Goal: Transaction & Acquisition: Purchase product/service

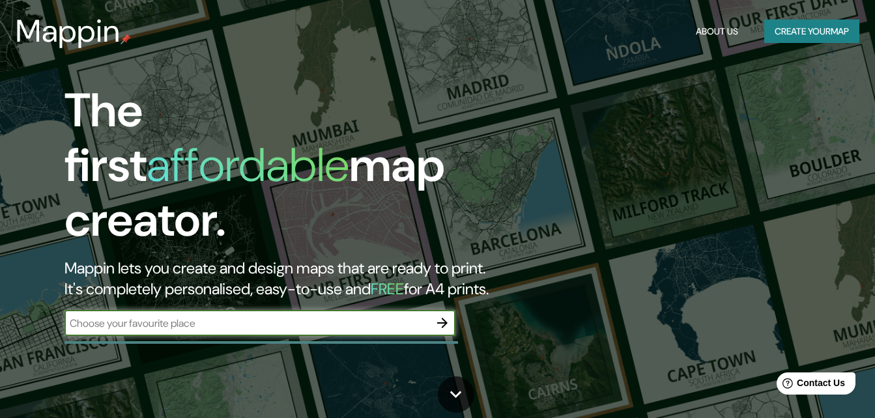
click at [775, 20] on button "Create your map" at bounding box center [811, 32] width 95 height 24
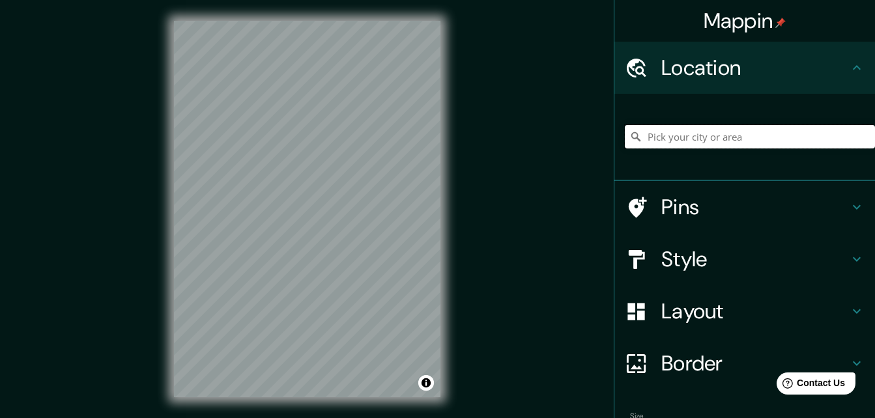
click at [751, 129] on input "Pick your city or area" at bounding box center [750, 136] width 250 height 23
click at [425, 383] on button "Toggle attribution" at bounding box center [426, 383] width 16 height 16
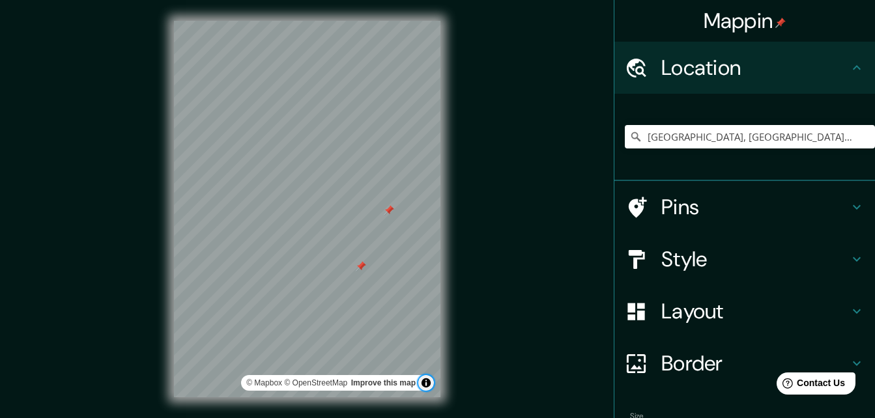
click at [425, 383] on button "Toggle attribution" at bounding box center [426, 383] width 16 height 16
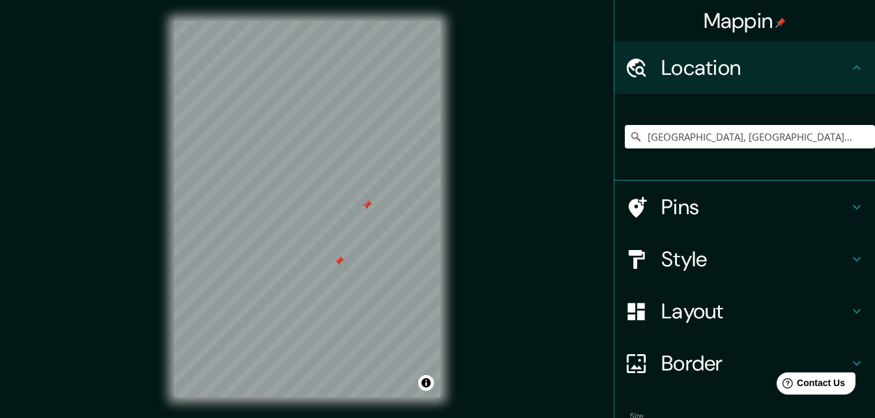
click at [339, 265] on div at bounding box center [339, 261] width 10 height 10
click at [370, 209] on div at bounding box center [367, 205] width 10 height 10
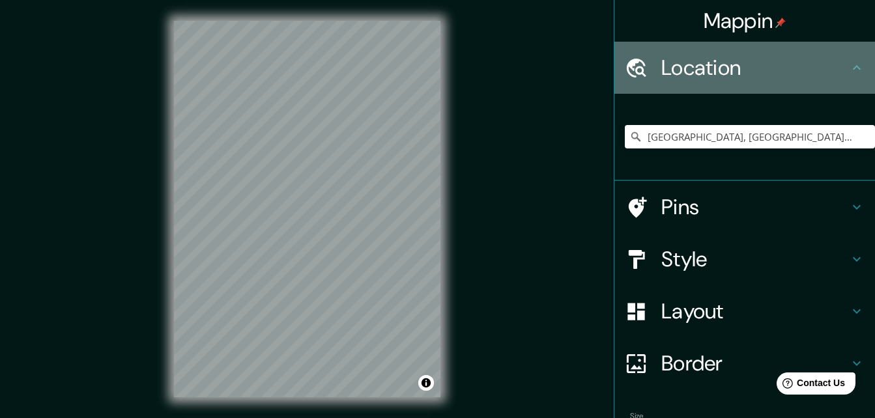
click at [852, 61] on icon at bounding box center [857, 68] width 16 height 16
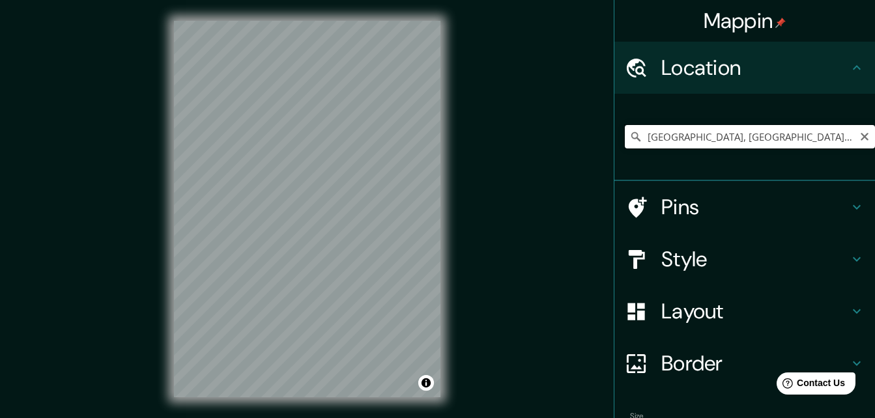
click at [789, 143] on input "[GEOGRAPHIC_DATA], [GEOGRAPHIC_DATA], [GEOGRAPHIC_DATA]" at bounding box center [750, 136] width 250 height 23
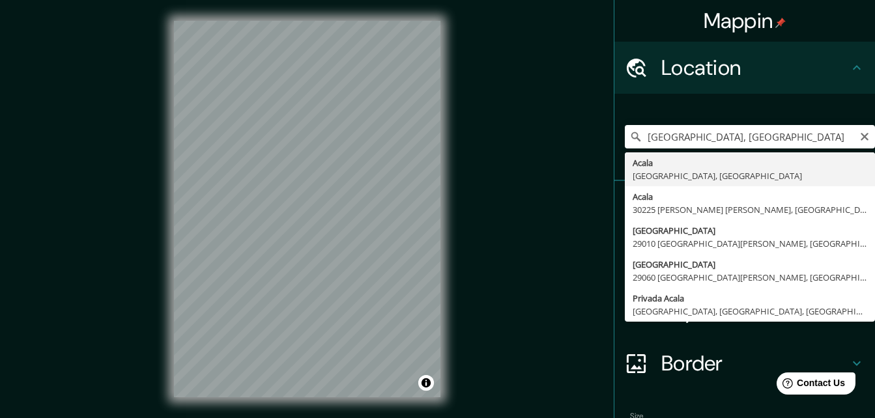
type input "[GEOGRAPHIC_DATA], [GEOGRAPHIC_DATA], [GEOGRAPHIC_DATA]"
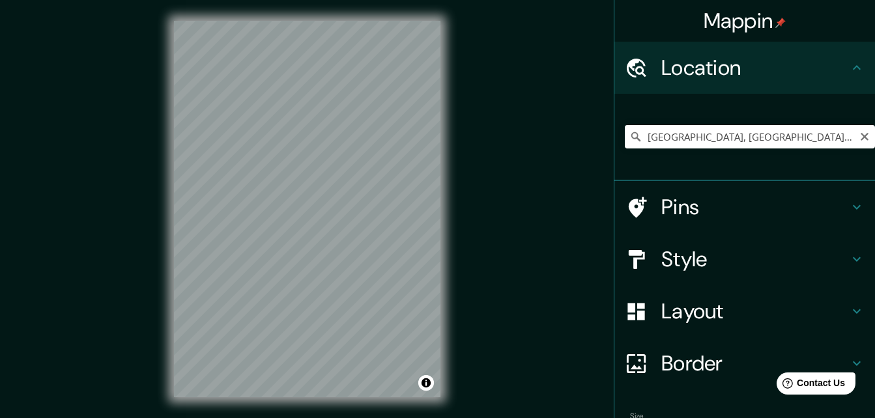
click at [300, 418] on html "Mappin Location [GEOGRAPHIC_DATA], [GEOGRAPHIC_DATA], [GEOGRAPHIC_DATA] Pins St…" at bounding box center [437, 209] width 875 height 418
click at [333, 216] on div at bounding box center [338, 211] width 10 height 10
click at [329, 216] on div at bounding box center [331, 212] width 10 height 10
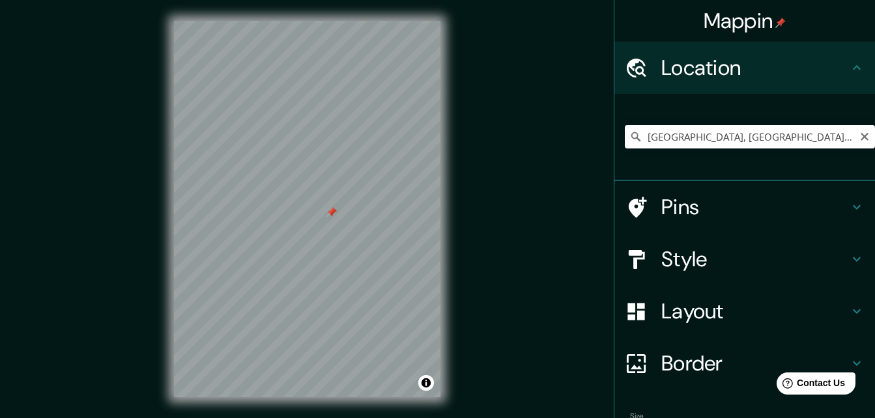
click at [333, 210] on div at bounding box center [331, 212] width 10 height 10
click at [483, 213] on div "Mappin Location [GEOGRAPHIC_DATA], [GEOGRAPHIC_DATA], [GEOGRAPHIC_DATA] Pins St…" at bounding box center [437, 219] width 875 height 439
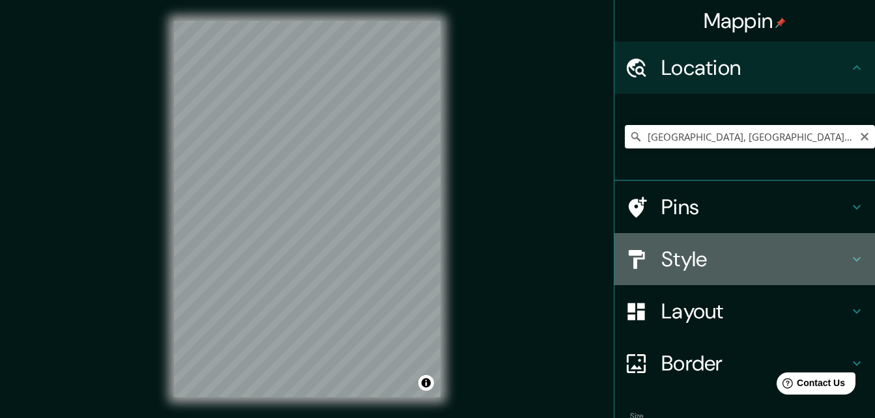
click at [755, 256] on h4 "Style" at bounding box center [755, 259] width 188 height 26
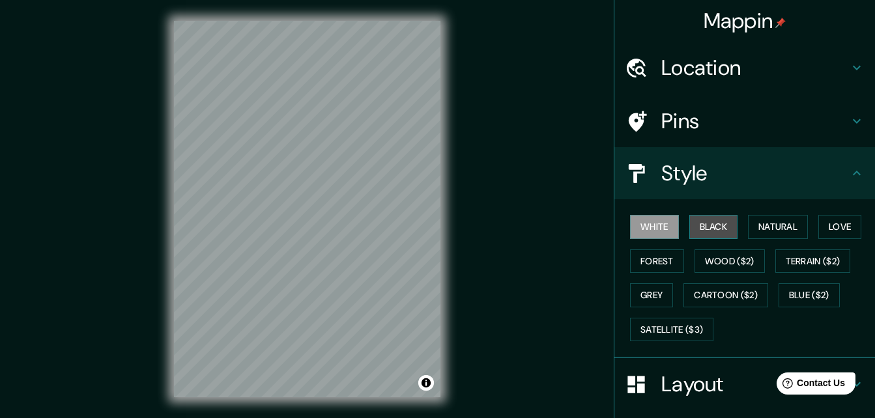
click at [712, 230] on button "Black" at bounding box center [713, 227] width 49 height 24
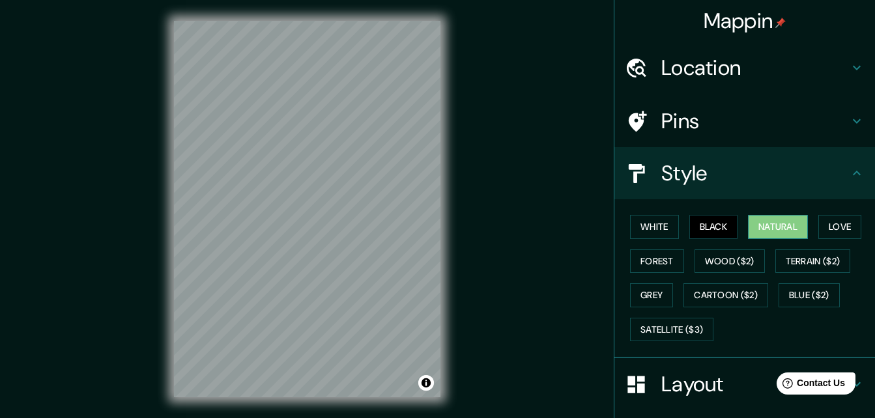
click at [760, 223] on button "Natural" at bounding box center [778, 227] width 60 height 24
click at [835, 218] on button "Love" at bounding box center [839, 227] width 43 height 24
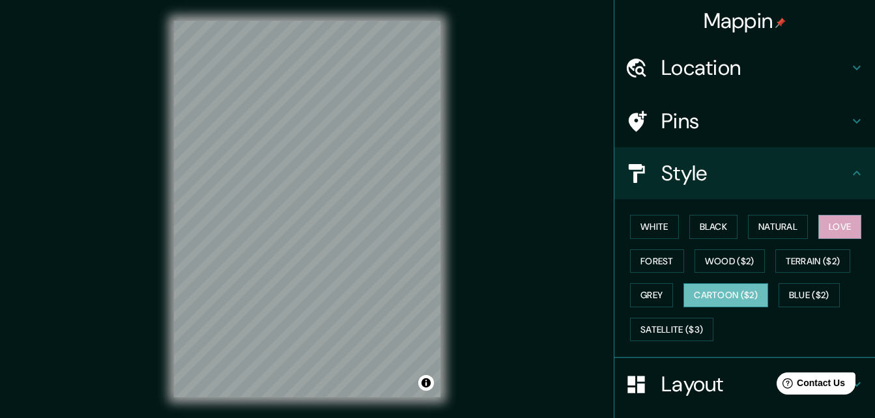
click at [725, 291] on button "Cartoon ($2)" at bounding box center [726, 295] width 85 height 24
click at [777, 220] on button "Natural" at bounding box center [778, 227] width 60 height 24
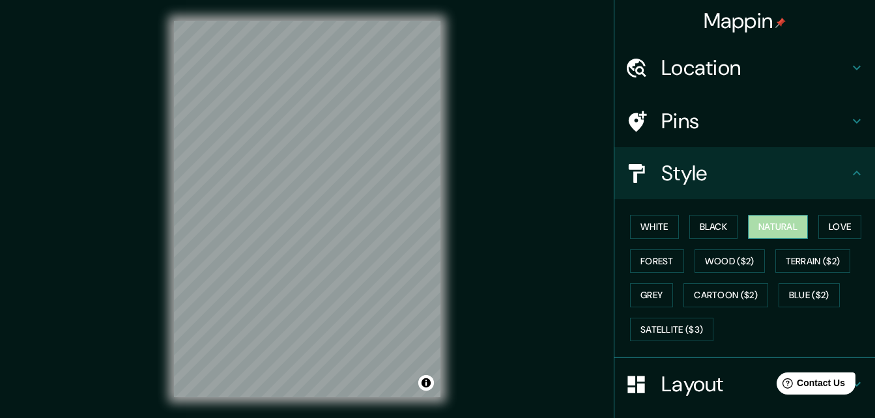
click at [781, 222] on button "Natural" at bounding box center [778, 227] width 60 height 24
click at [818, 226] on button "Love" at bounding box center [839, 227] width 43 height 24
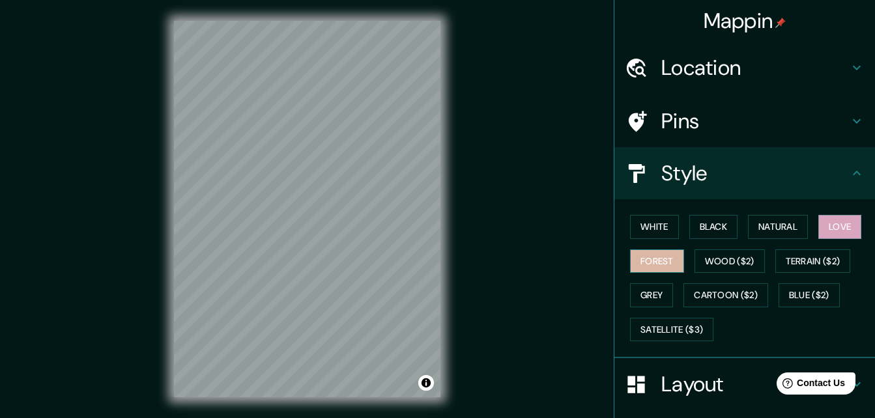
click at [631, 263] on button "Forest" at bounding box center [657, 262] width 54 height 24
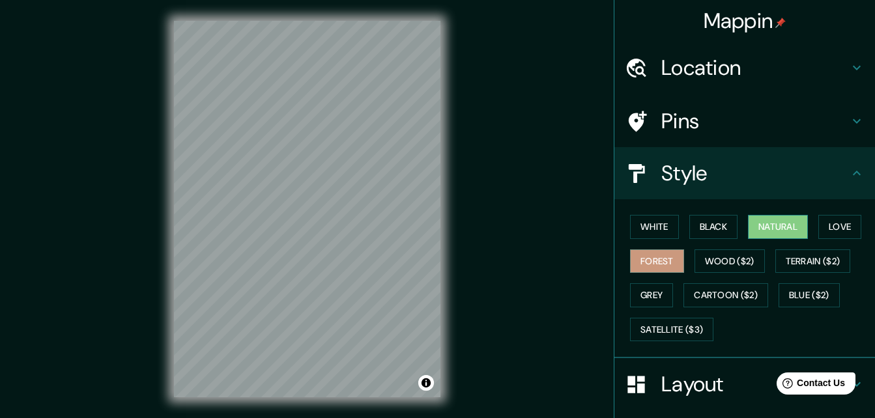
click at [770, 227] on button "Natural" at bounding box center [778, 227] width 60 height 24
click at [242, 21] on div at bounding box center [307, 21] width 266 height 0
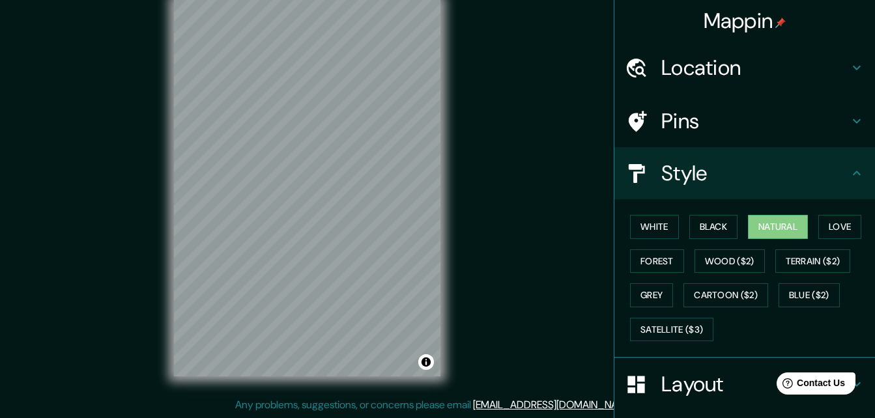
click at [441, 14] on div "© Mapbox © OpenStreetMap Improve this map" at bounding box center [307, 188] width 308 height 418
click at [640, 298] on button "Grey" at bounding box center [651, 295] width 43 height 24
click at [776, 226] on button "Natural" at bounding box center [778, 227] width 60 height 24
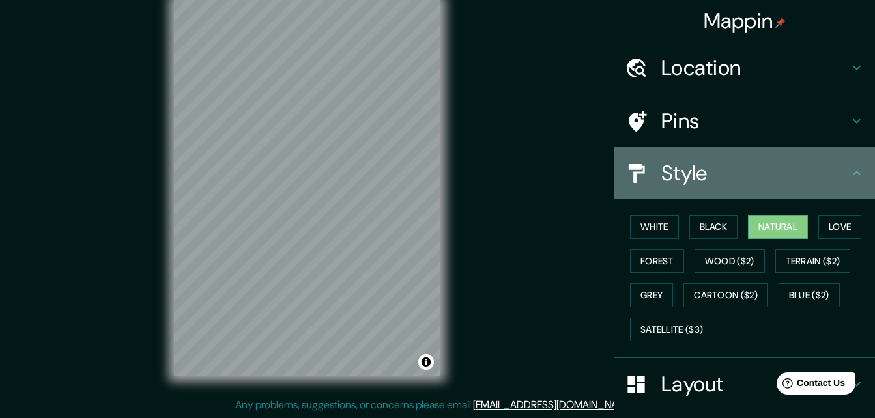
click at [820, 185] on h4 "Style" at bounding box center [755, 173] width 188 height 26
click at [849, 175] on icon at bounding box center [857, 173] width 16 height 16
click at [849, 173] on icon at bounding box center [857, 173] width 16 height 16
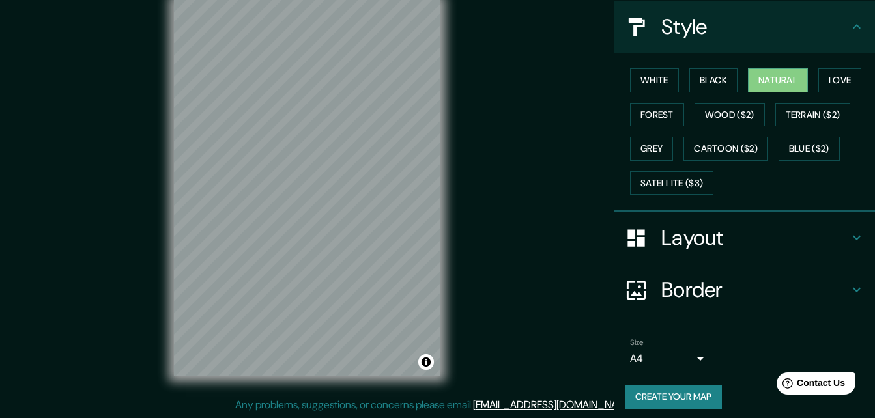
scroll to position [153, 0]
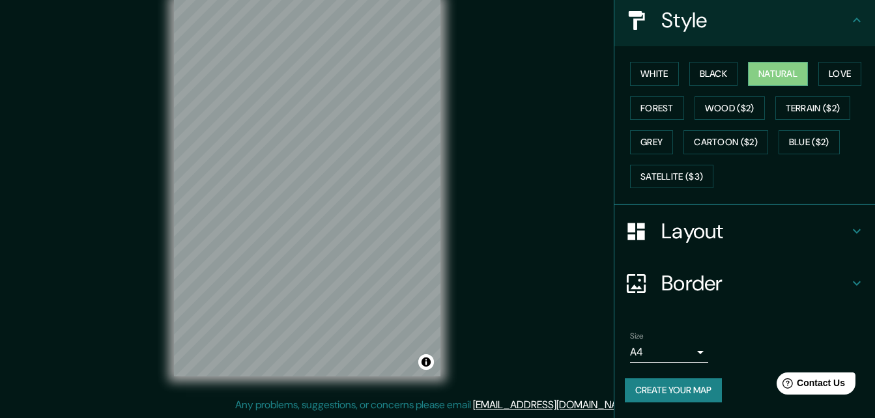
click at [857, 235] on div "Layout" at bounding box center [744, 231] width 261 height 52
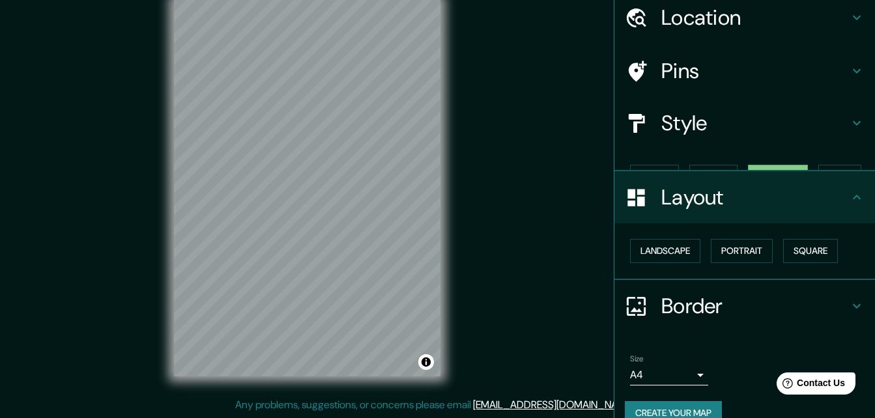
scroll to position [50, 0]
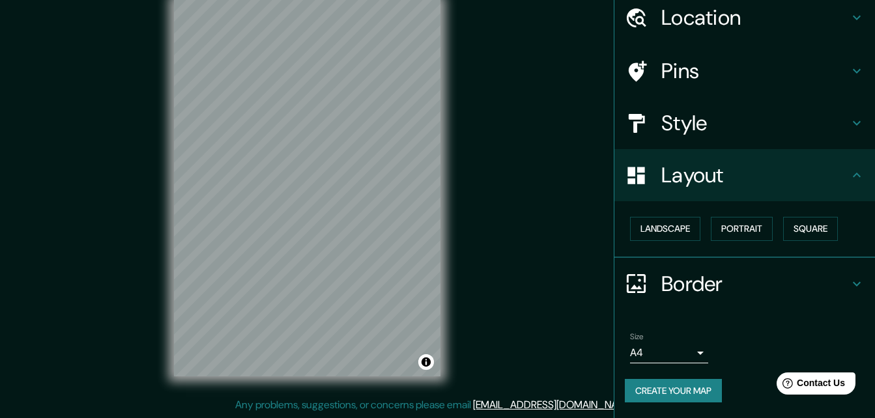
click at [649, 244] on div "Landscape [GEOGRAPHIC_DATA]" at bounding box center [750, 229] width 250 height 35
click at [659, 213] on div "Landscape [GEOGRAPHIC_DATA]" at bounding box center [750, 229] width 250 height 35
click at [663, 228] on button "Landscape" at bounding box center [665, 229] width 70 height 24
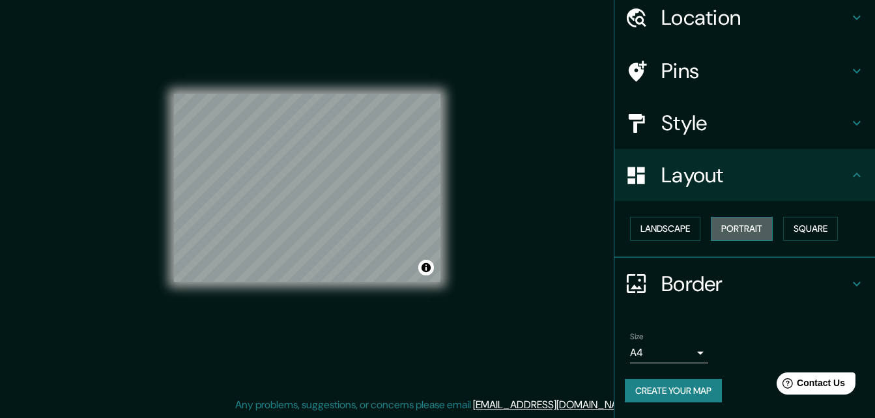
click at [727, 233] on button "Portrait" at bounding box center [742, 229] width 62 height 24
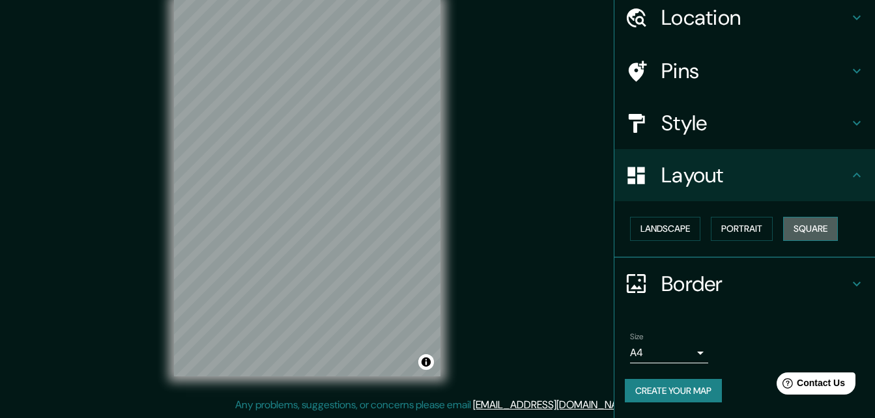
click at [798, 237] on button "Square" at bounding box center [810, 229] width 55 height 24
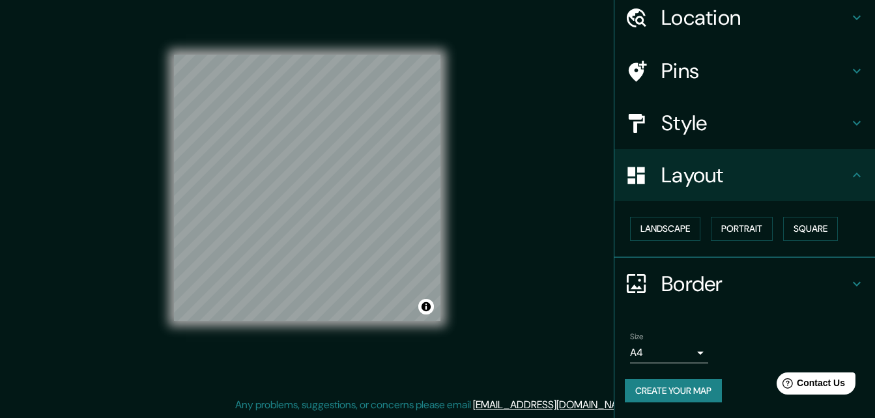
click at [730, 243] on div "Landscape [GEOGRAPHIC_DATA]" at bounding box center [750, 229] width 250 height 35
click at [728, 234] on button "Portrait" at bounding box center [742, 229] width 62 height 24
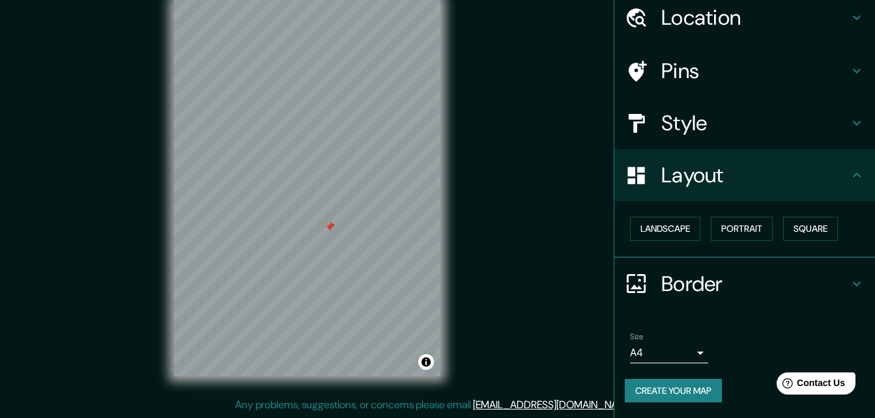
click at [302, 0] on div at bounding box center [307, 0] width 266 height 0
click at [443, 186] on div "© Mapbox © OpenStreetMap Improve this map" at bounding box center [307, 188] width 308 height 418
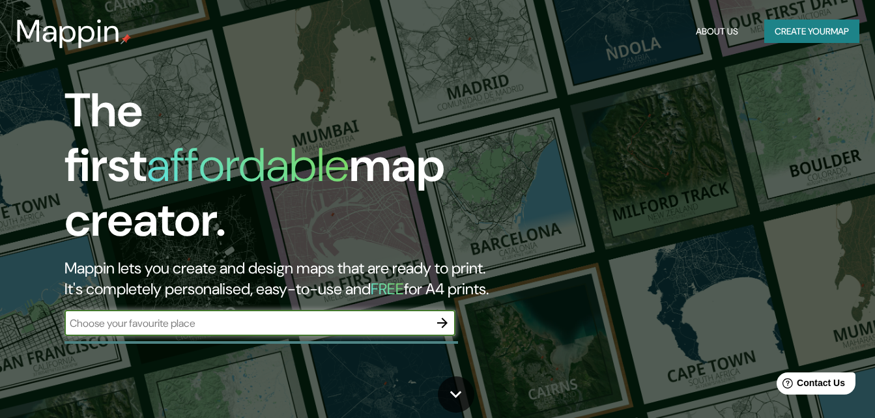
click at [829, 51] on div "Mappin About Us Create your map" at bounding box center [437, 31] width 875 height 42
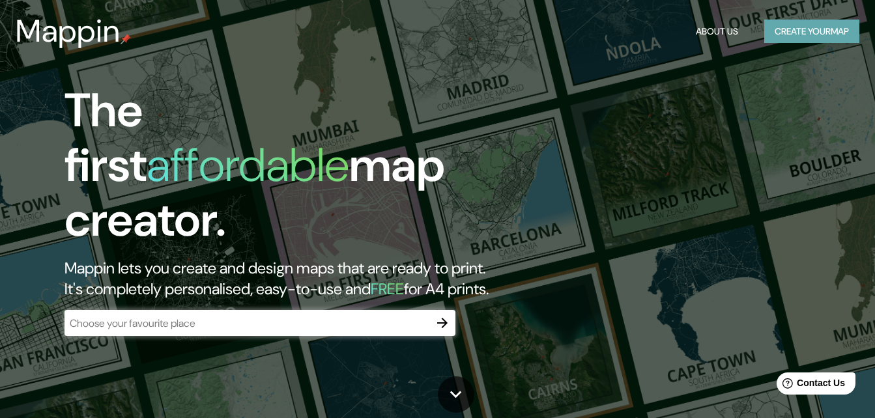
click at [822, 23] on button "Create your map" at bounding box center [811, 32] width 95 height 24
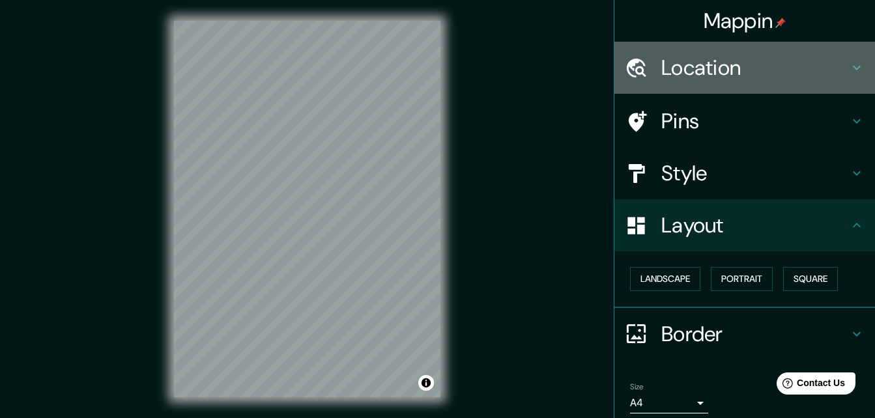
click at [793, 70] on h4 "Location" at bounding box center [755, 68] width 188 height 26
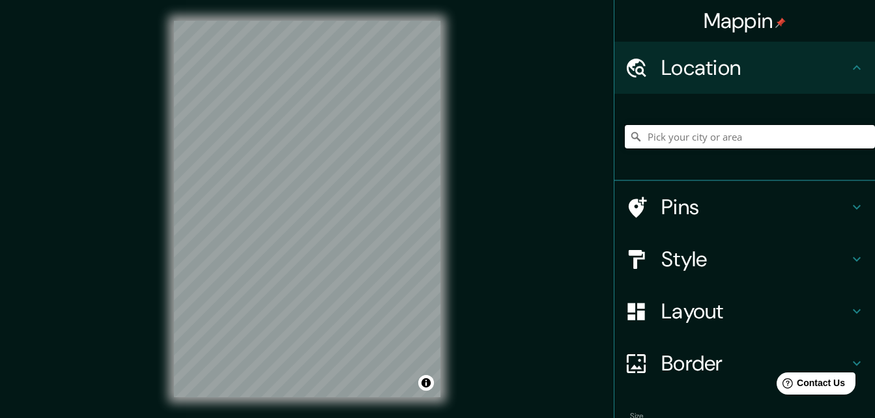
click at [753, 134] on input "Pick your city or area" at bounding box center [750, 136] width 250 height 23
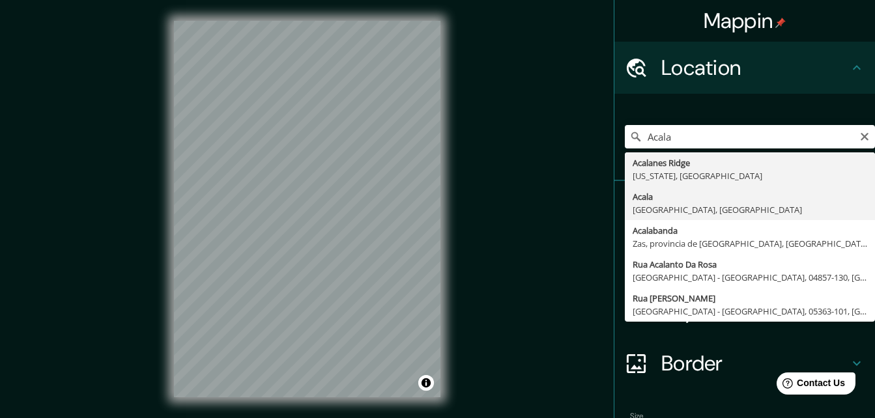
type input "[GEOGRAPHIC_DATA], [GEOGRAPHIC_DATA], [GEOGRAPHIC_DATA]"
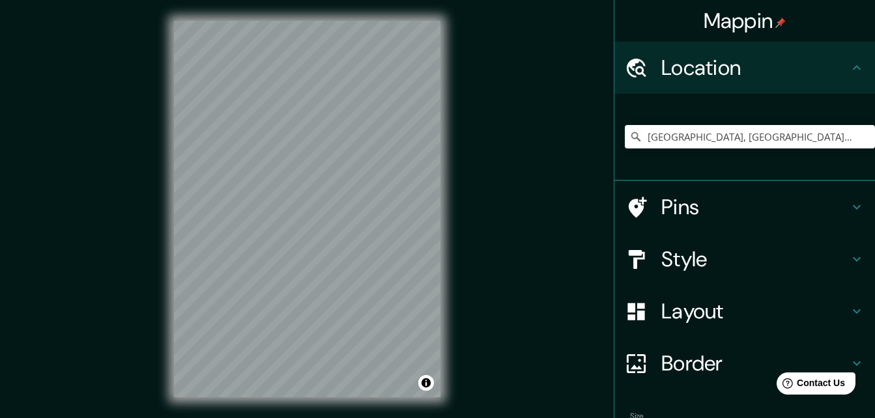
click at [737, 253] on h4 "Style" at bounding box center [755, 259] width 188 height 26
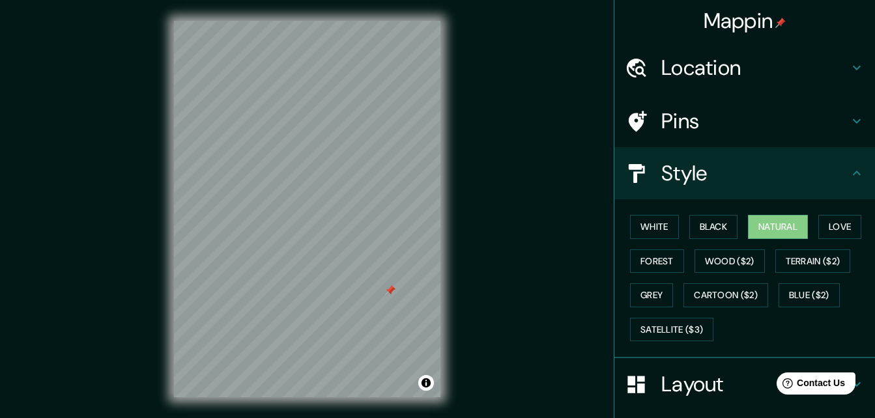
click at [391, 293] on div at bounding box center [390, 290] width 10 height 10
click at [394, 294] on div at bounding box center [390, 290] width 10 height 10
click at [405, 167] on div at bounding box center [404, 165] width 10 height 10
click at [403, 161] on div at bounding box center [404, 165] width 10 height 10
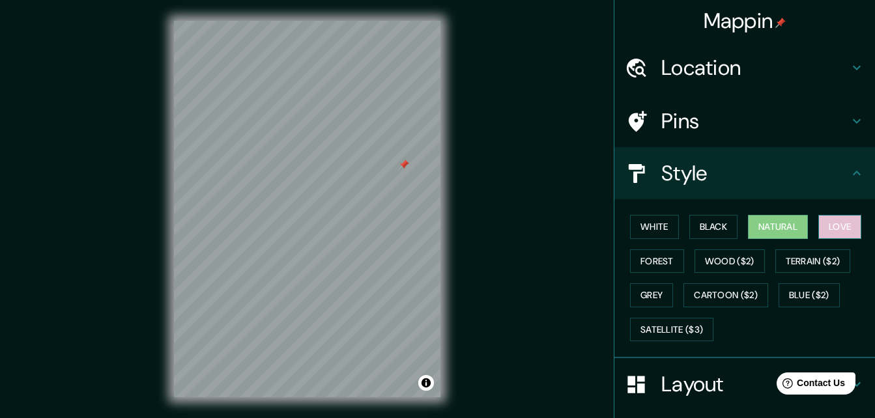
click at [818, 230] on button "Love" at bounding box center [839, 227] width 43 height 24
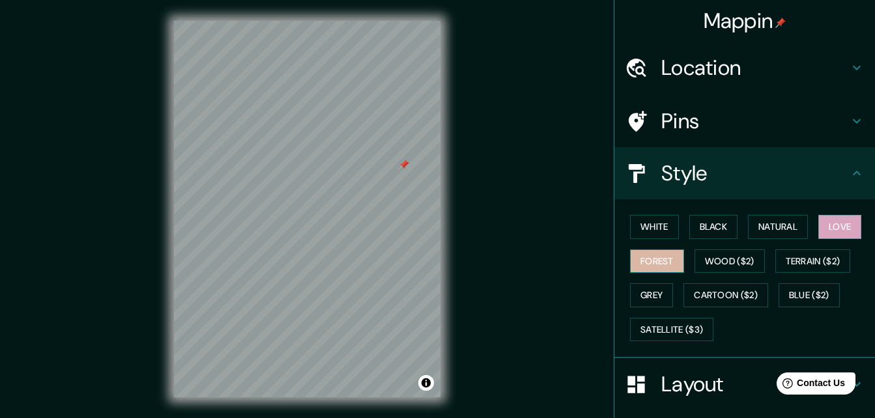
click at [672, 261] on button "Forest" at bounding box center [657, 262] width 54 height 24
click at [689, 244] on div "White Black Natural Love Forest Wood ($2) Terrain ($2) Grey Cartoon ($2) Blue (…" at bounding box center [750, 278] width 250 height 137
click at [727, 226] on button "Black" at bounding box center [713, 227] width 49 height 24
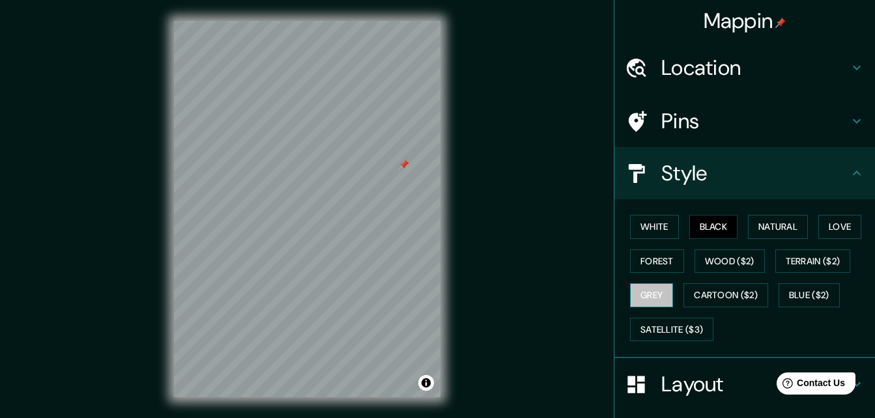
click at [635, 286] on button "Grey" at bounding box center [651, 295] width 43 height 24
click at [491, 233] on div "Mappin Location [GEOGRAPHIC_DATA], [GEOGRAPHIC_DATA], [GEOGRAPHIC_DATA] Pins St…" at bounding box center [437, 219] width 875 height 439
click at [489, 233] on div "Mappin Location [GEOGRAPHIC_DATA], [GEOGRAPHIC_DATA], [GEOGRAPHIC_DATA] Pins St…" at bounding box center [437, 219] width 875 height 439
click at [764, 221] on button "Natural" at bounding box center [778, 227] width 60 height 24
